Goal: Find specific page/section: Find specific page/section

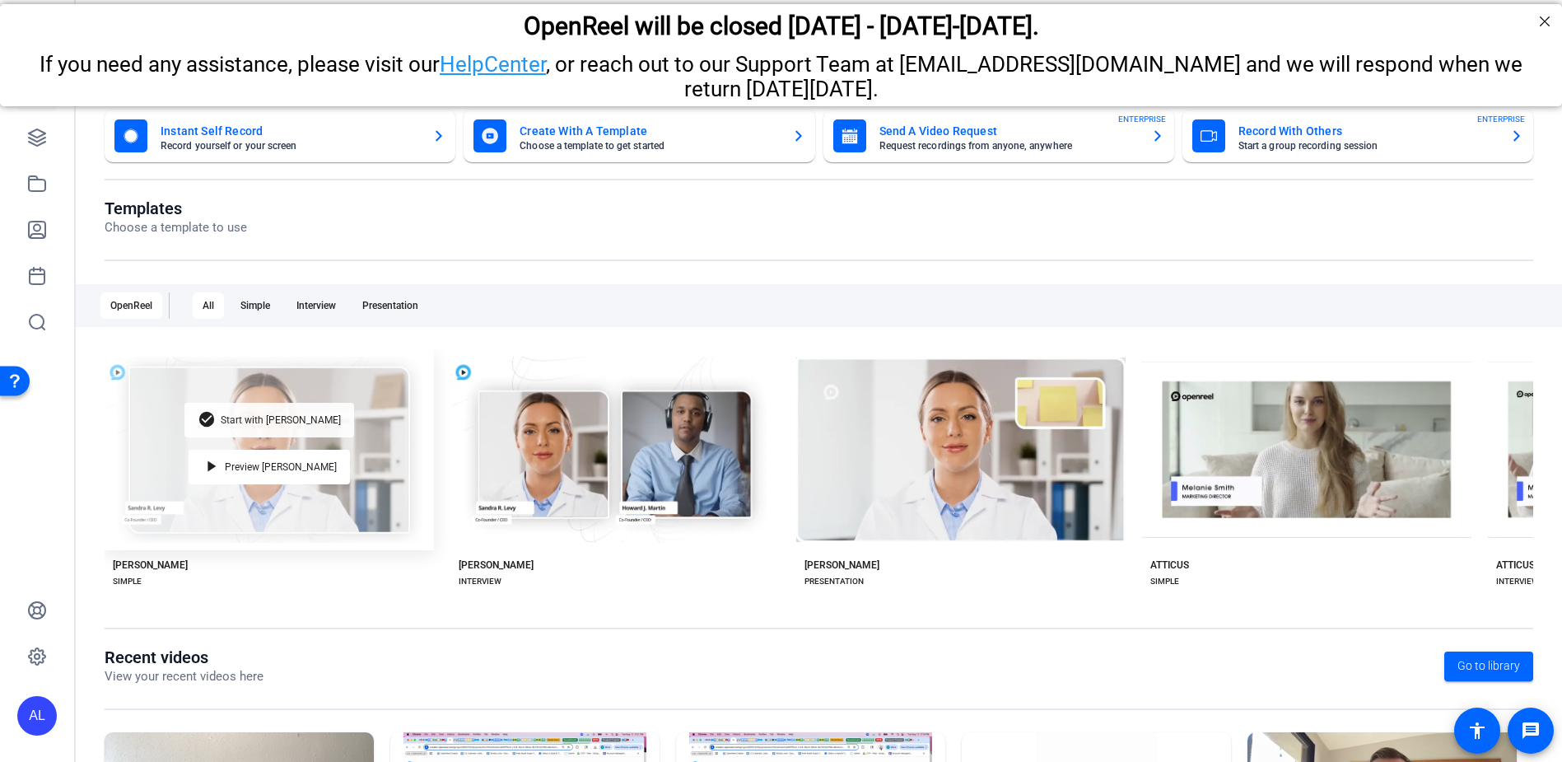
click at [289, 421] on div "check_circle Start with Matti" at bounding box center [269, 420] width 170 height 35
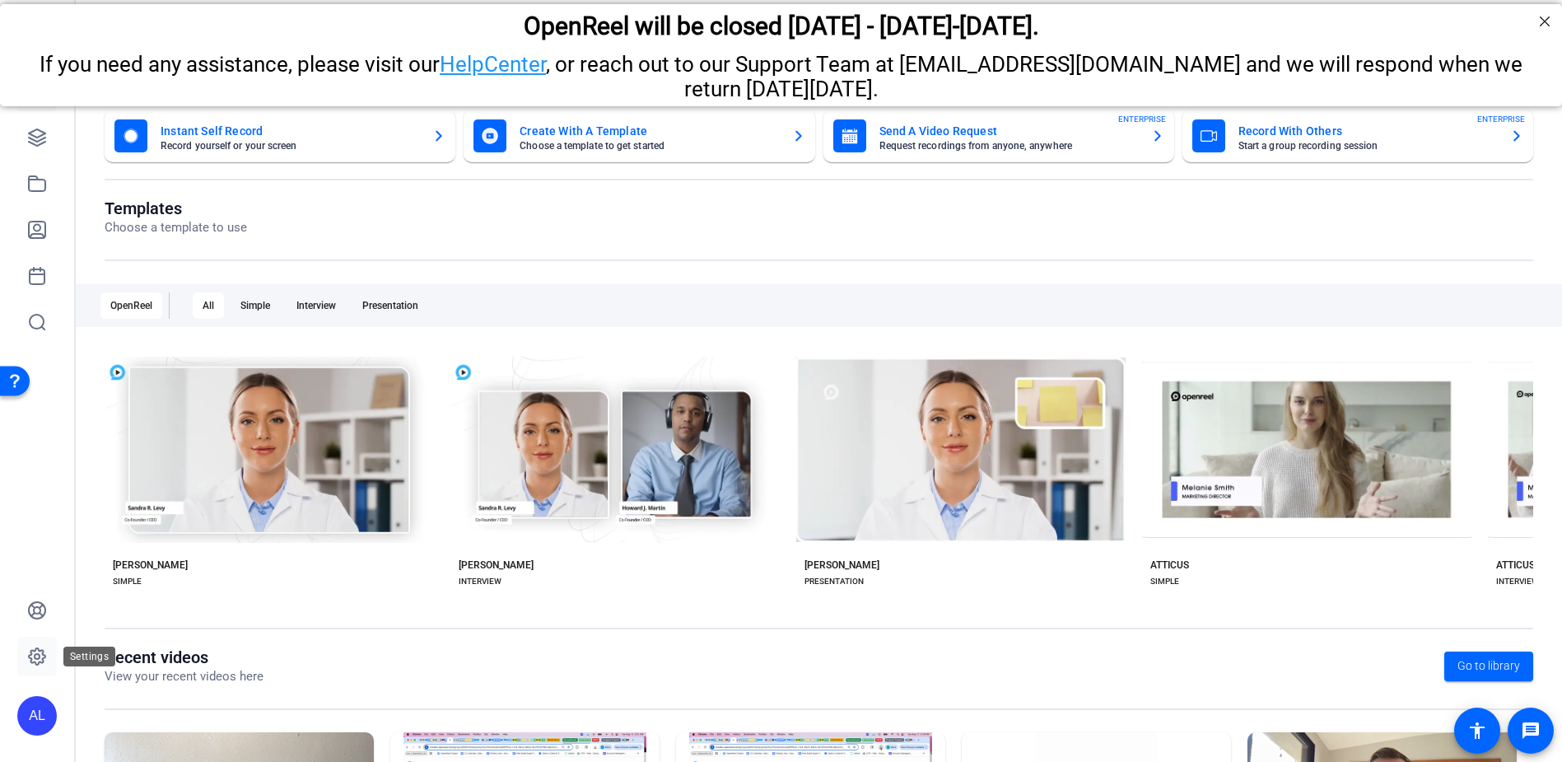
click at [42, 658] on icon at bounding box center [37, 656] width 16 height 16
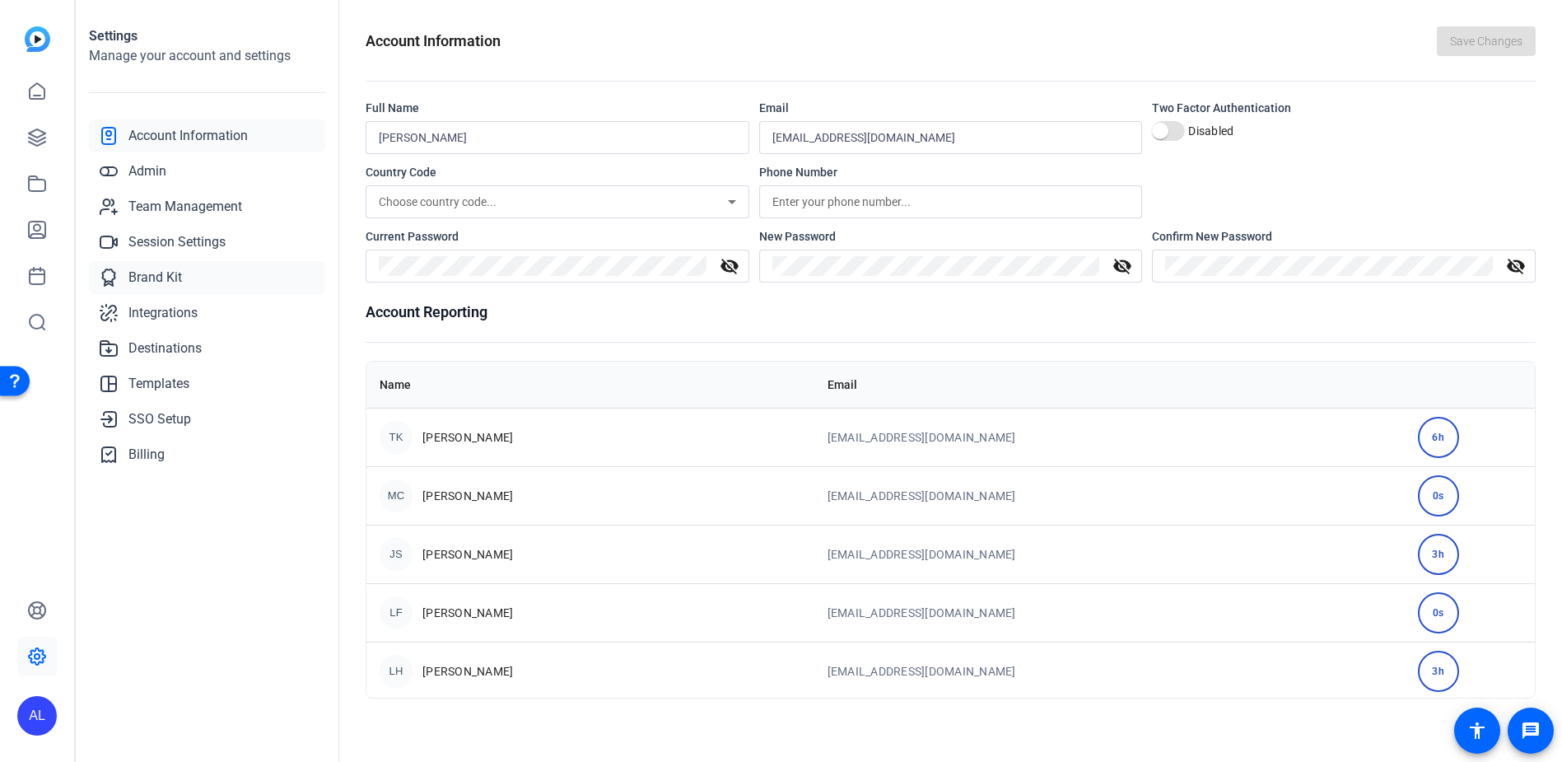
click at [177, 281] on span "Brand Kit" at bounding box center [155, 278] width 54 height 20
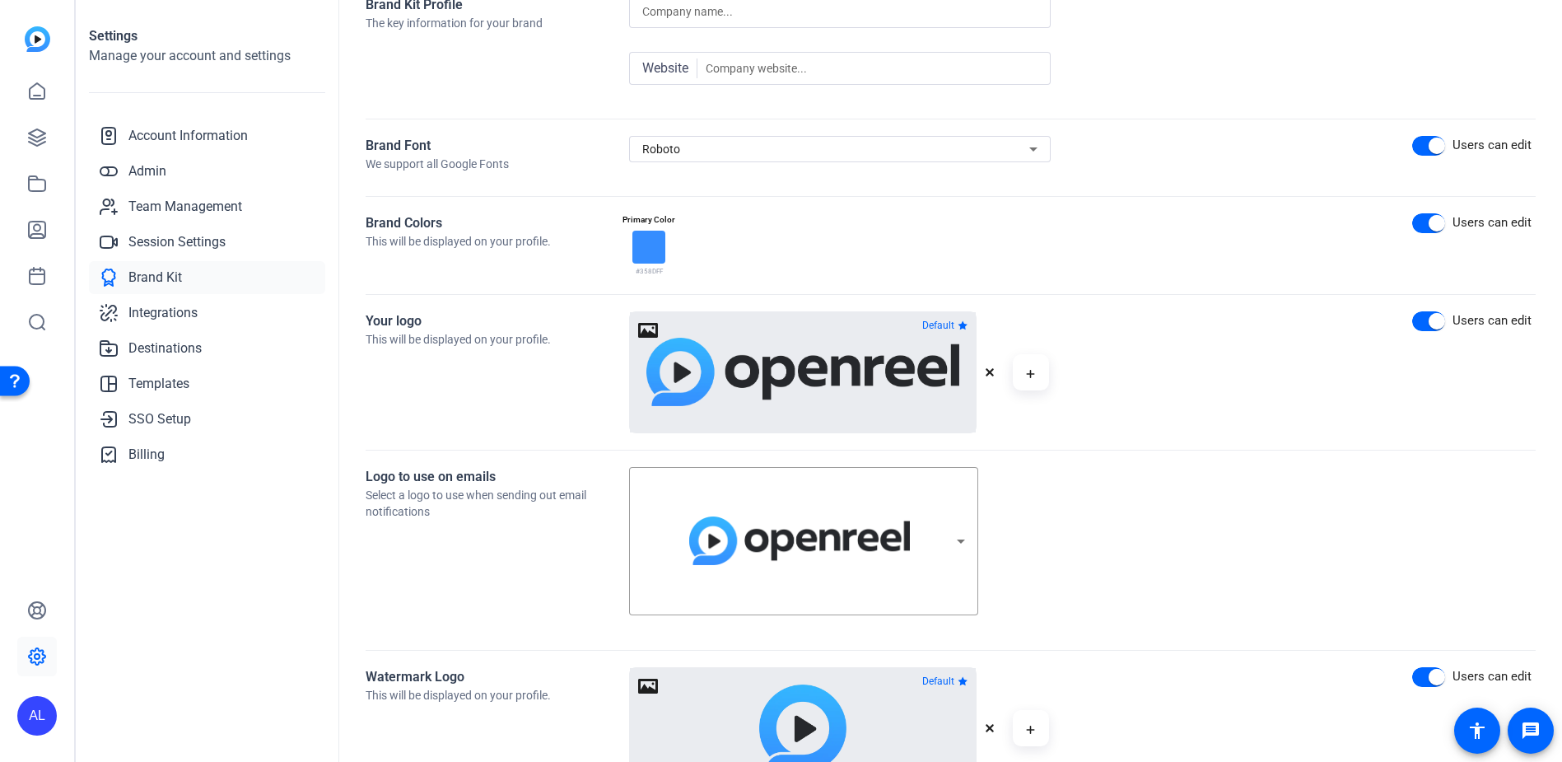
scroll to position [207, 0]
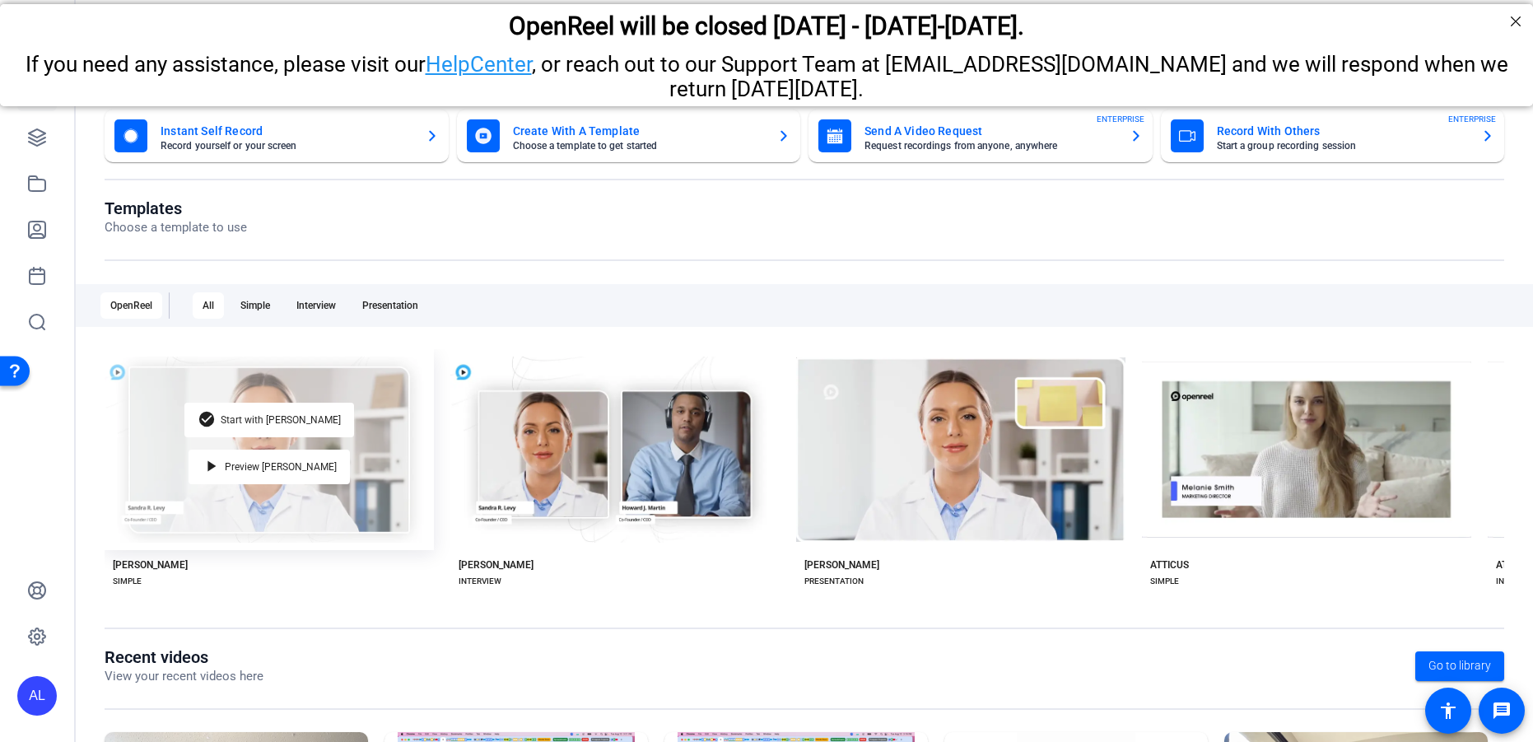
click at [370, 486] on div "check_circle Start with [PERSON_NAME] play_arrow Preview [PERSON_NAME]" at bounding box center [269, 449] width 329 height 201
click at [301, 419] on span "Start with [PERSON_NAME]" at bounding box center [281, 420] width 120 height 10
